Goal: Check status: Check status

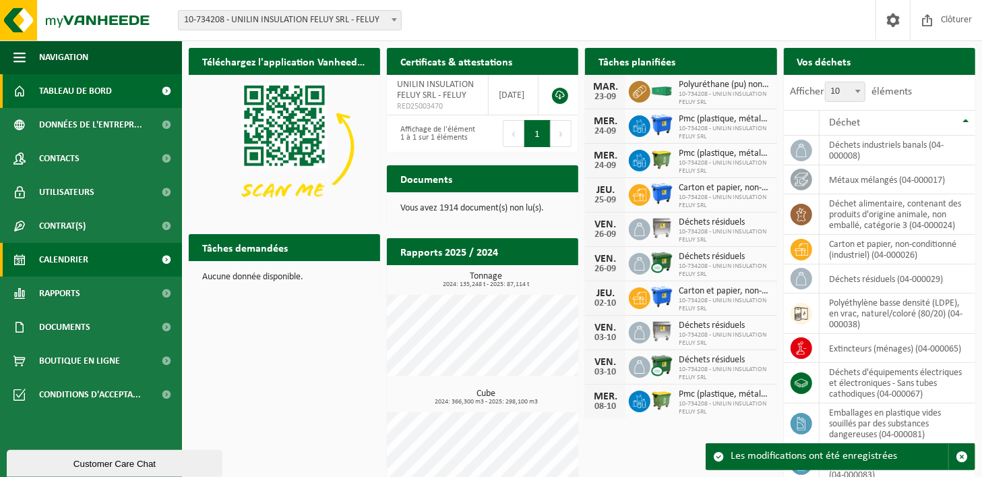
click at [47, 253] on span "Calendrier" at bounding box center [63, 260] width 49 height 34
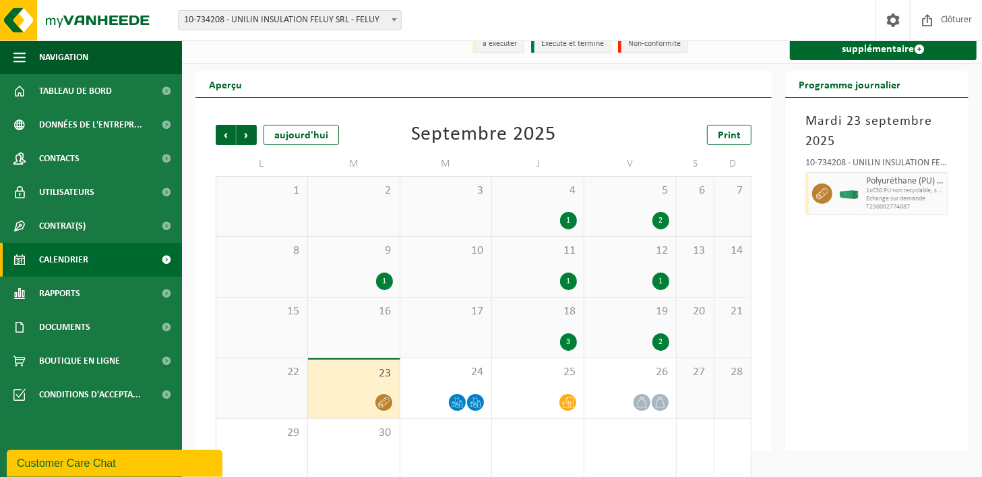
scroll to position [34, 0]
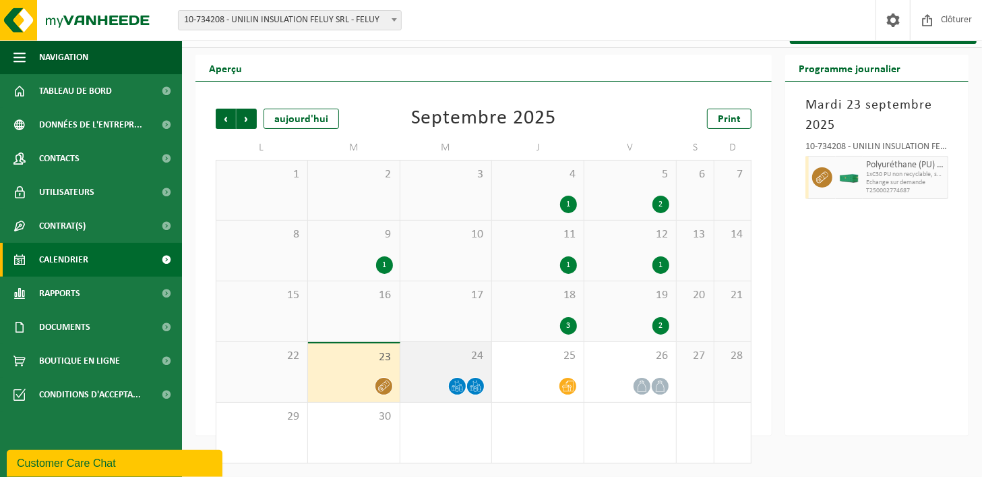
click at [451, 380] on span at bounding box center [457, 385] width 17 height 17
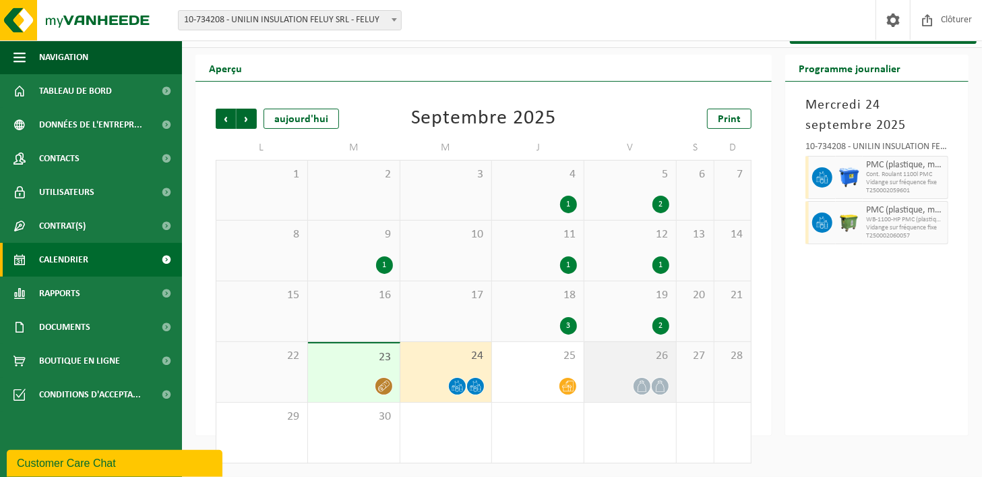
click at [621, 379] on div at bounding box center [630, 386] width 78 height 18
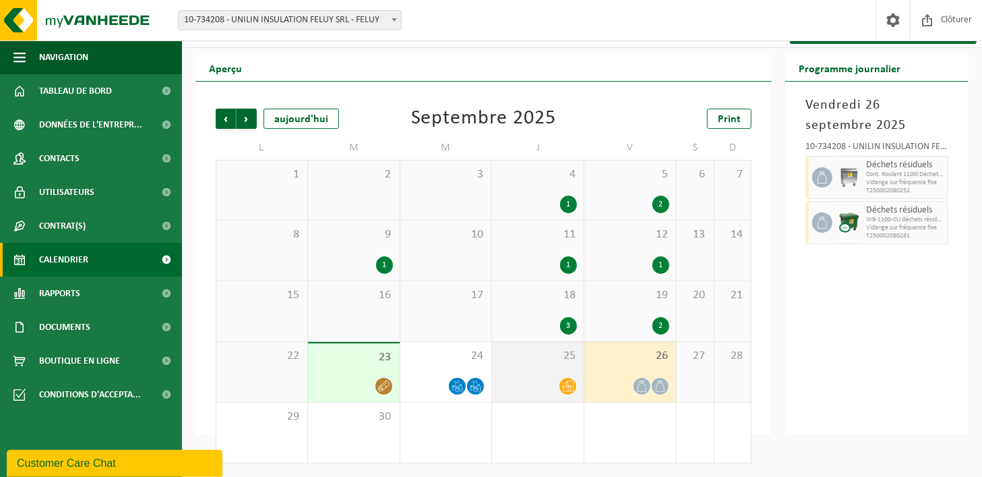
click at [573, 378] on div at bounding box center [568, 386] width 18 height 18
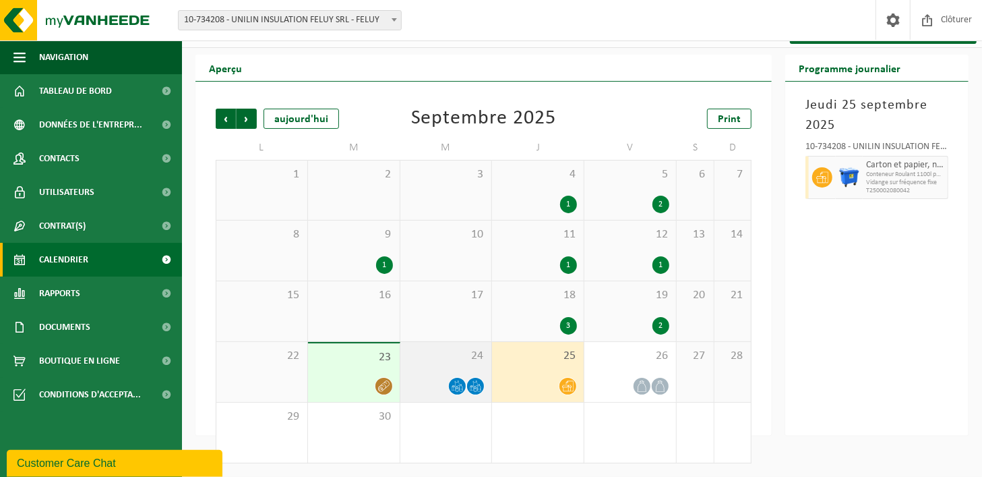
click at [463, 379] on span at bounding box center [457, 385] width 17 height 17
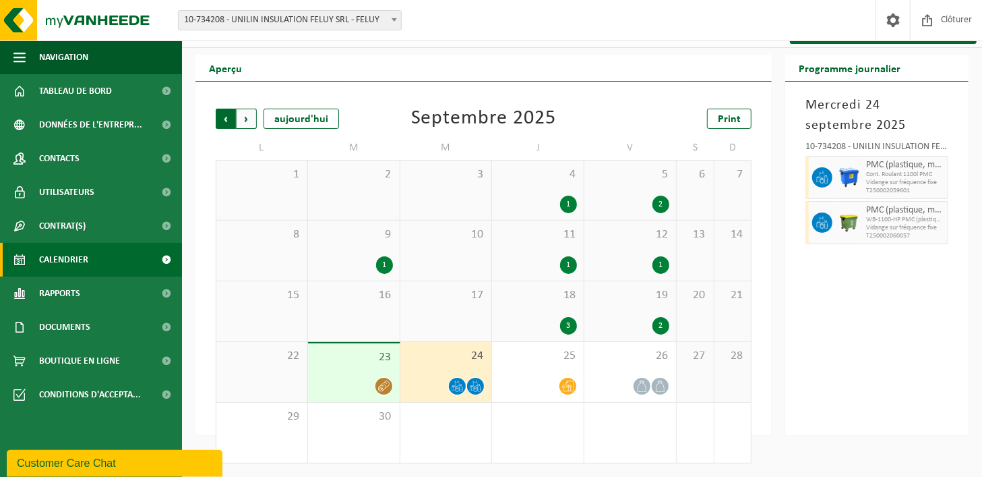
click at [245, 117] on span "Suivant" at bounding box center [247, 119] width 20 height 20
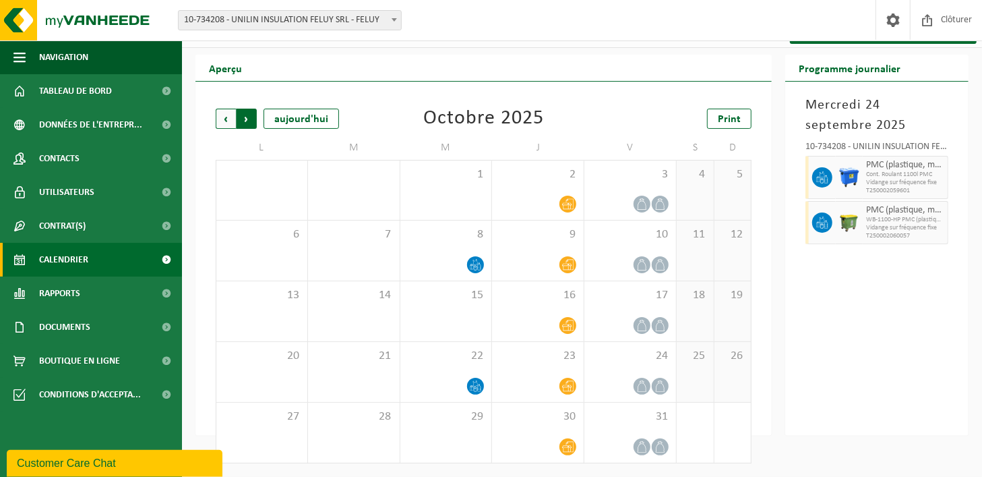
click at [221, 114] on span "Précédent" at bounding box center [226, 119] width 20 height 20
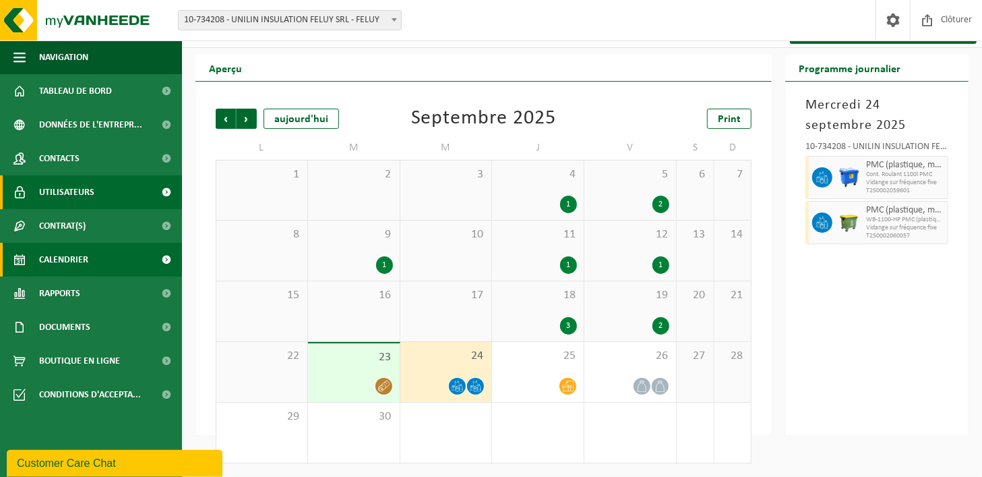
click at [172, 191] on span at bounding box center [167, 192] width 30 height 34
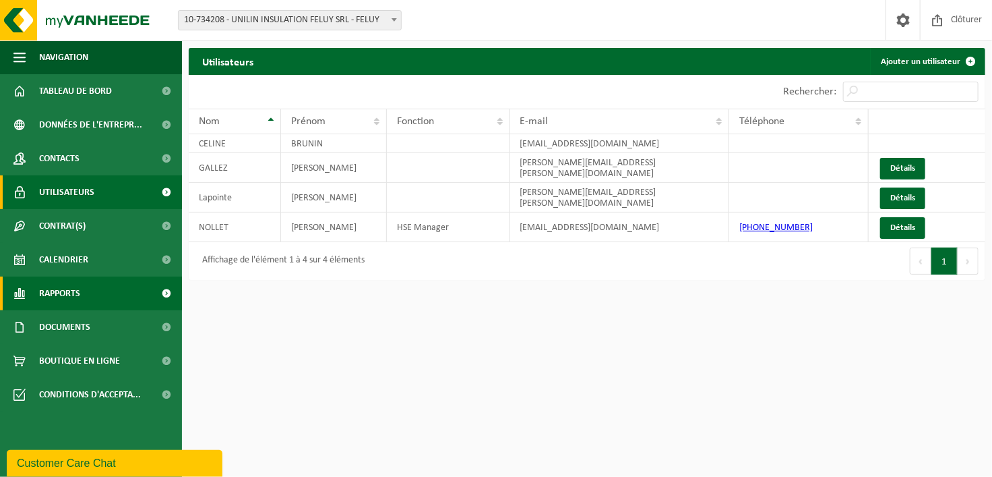
click at [160, 299] on span at bounding box center [167, 293] width 30 height 34
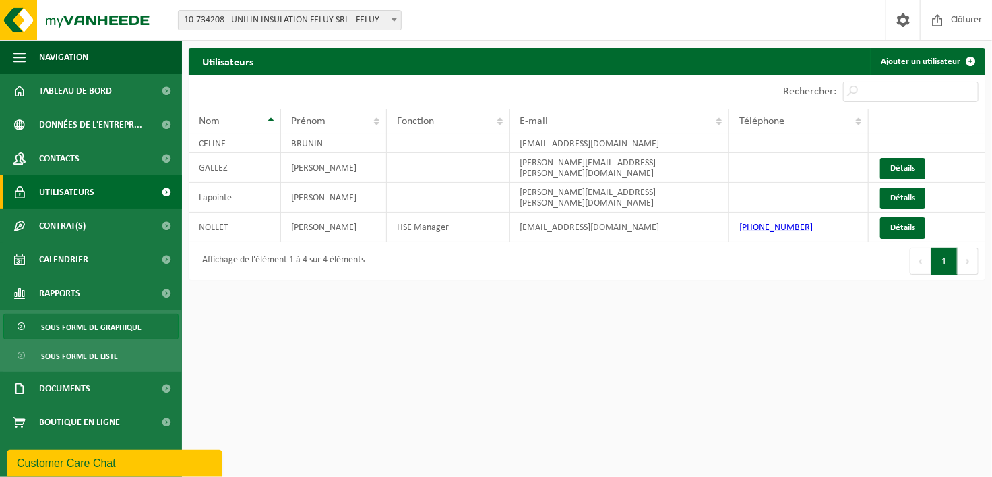
click at [119, 326] on span "Sous forme de graphique" at bounding box center [91, 327] width 100 height 26
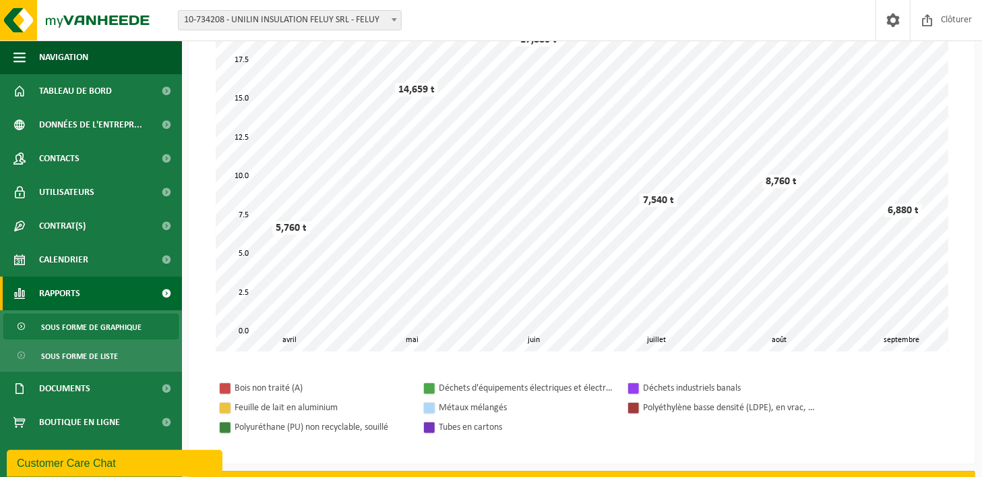
scroll to position [135, 0]
